Goal: Information Seeking & Learning: Learn about a topic

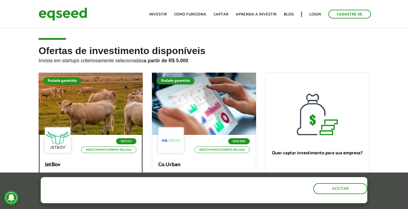
drag, startPoint x: 0, startPoint y: 0, endPoint x: 93, endPoint y: 97, distance: 133.8
click at [93, 97] on div at bounding box center [90, 104] width 125 height 75
